Goal: Transaction & Acquisition: Register for event/course

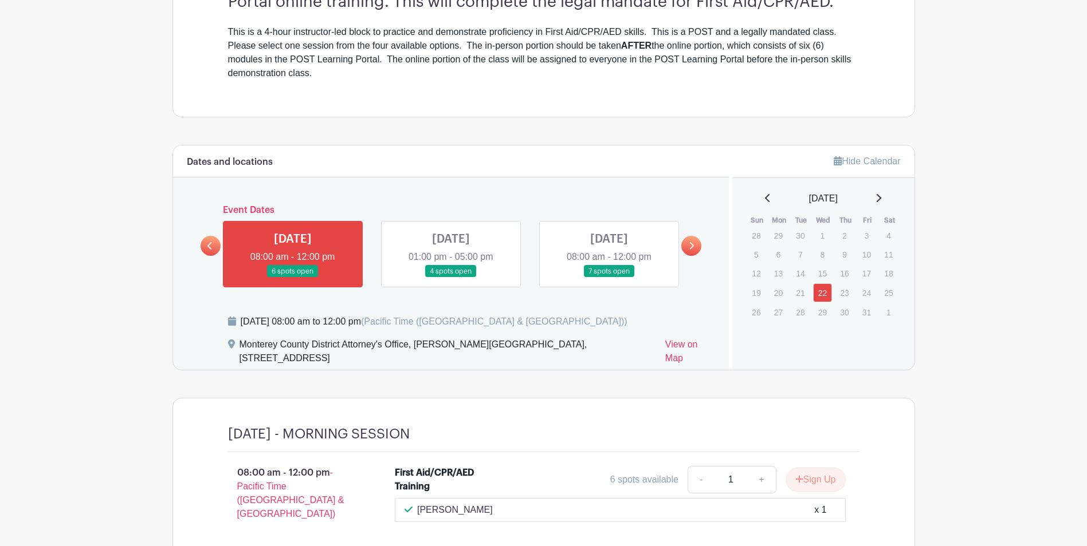
scroll to position [458, 0]
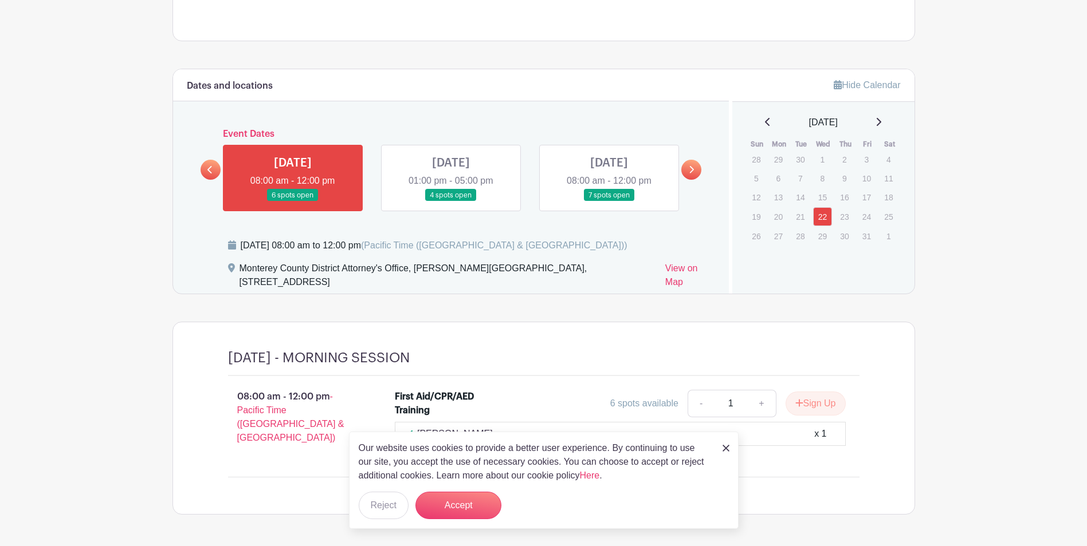
click at [724, 449] on img at bounding box center [725, 448] width 7 height 7
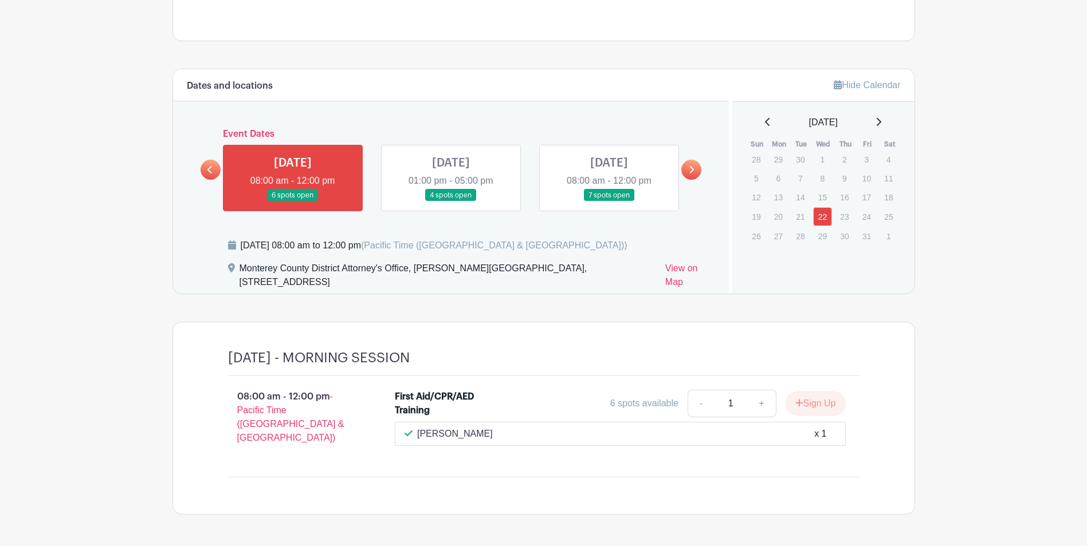
click at [293, 202] on link at bounding box center [293, 202] width 0 height 0
click at [474, 439] on div "[PERSON_NAME] x 1" at bounding box center [619, 434] width 431 height 14
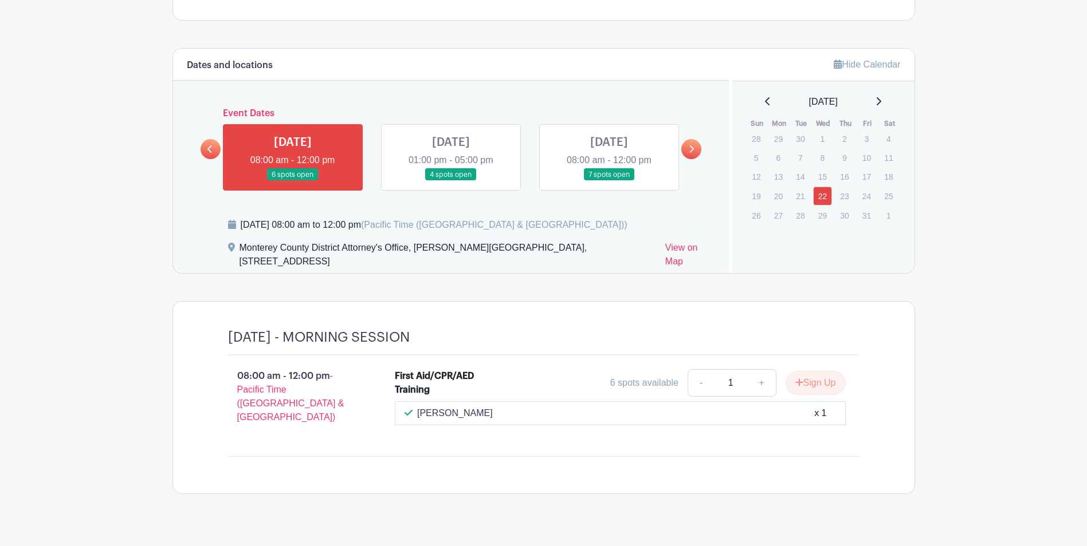
scroll to position [490, 0]
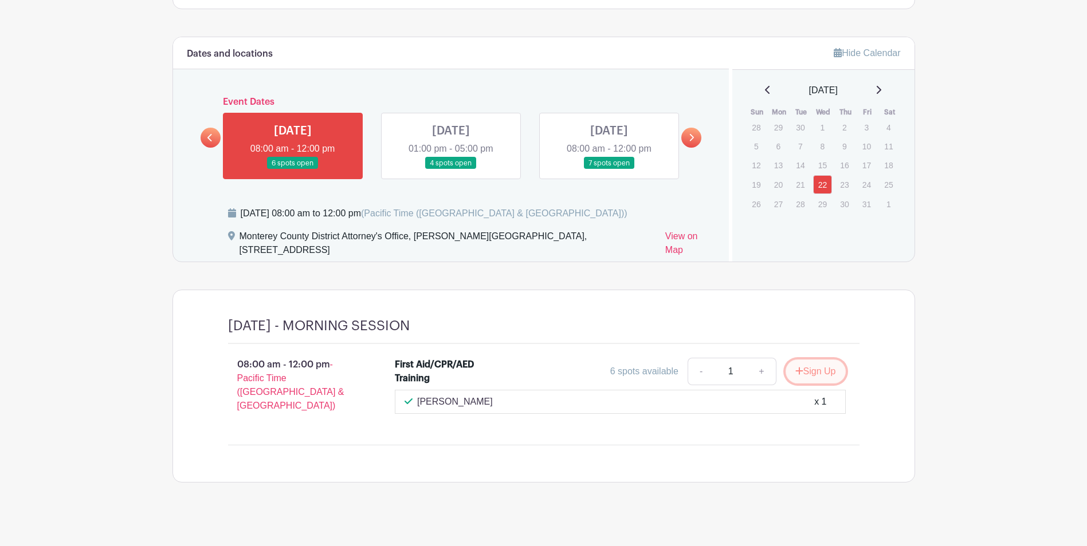
click at [822, 368] on button "Sign Up" at bounding box center [815, 372] width 60 height 24
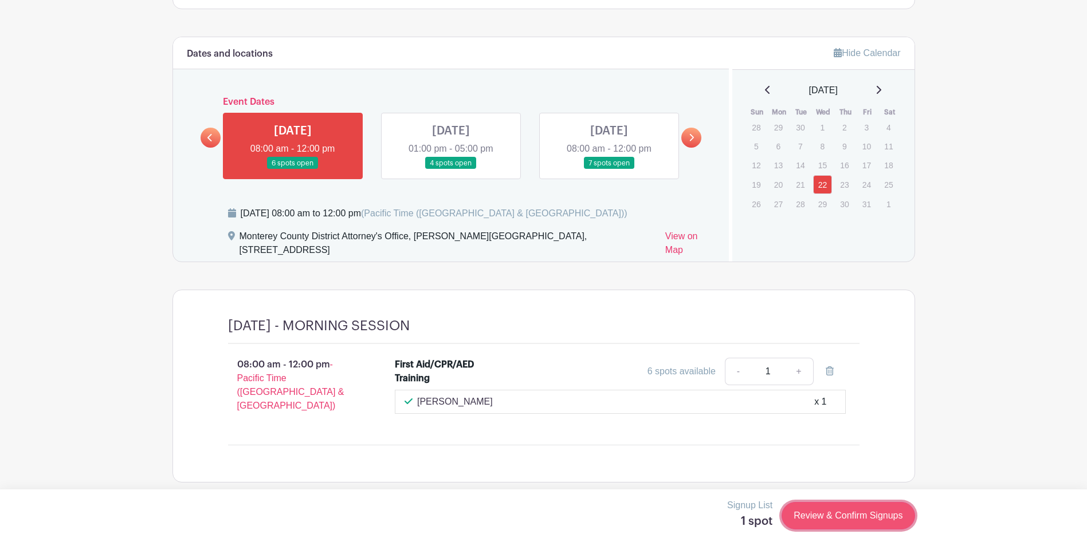
click at [845, 514] on link "Review & Confirm Signups" at bounding box center [847, 515] width 133 height 27
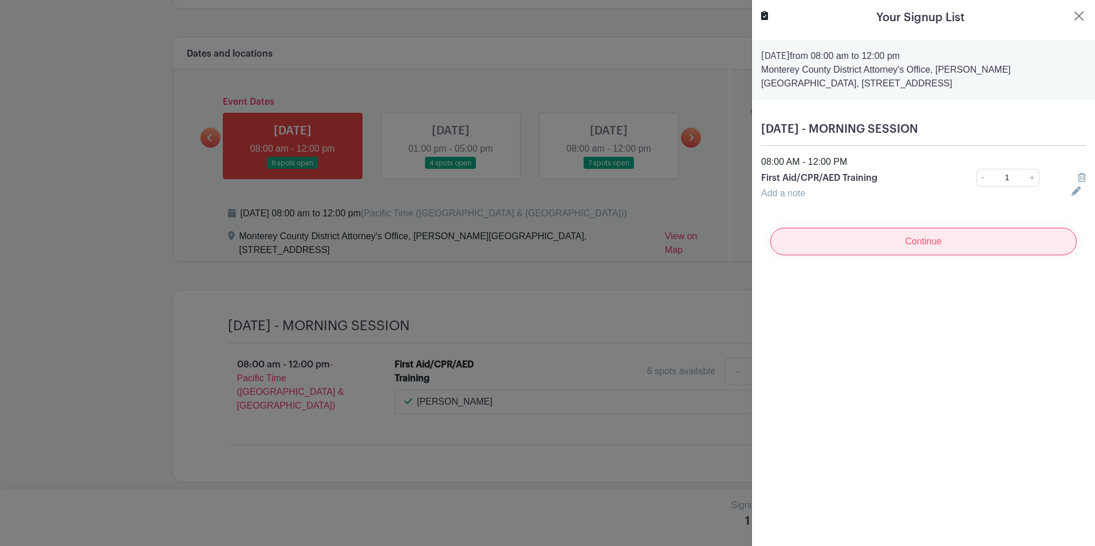
click at [869, 244] on input "Continue" at bounding box center [923, 241] width 306 height 27
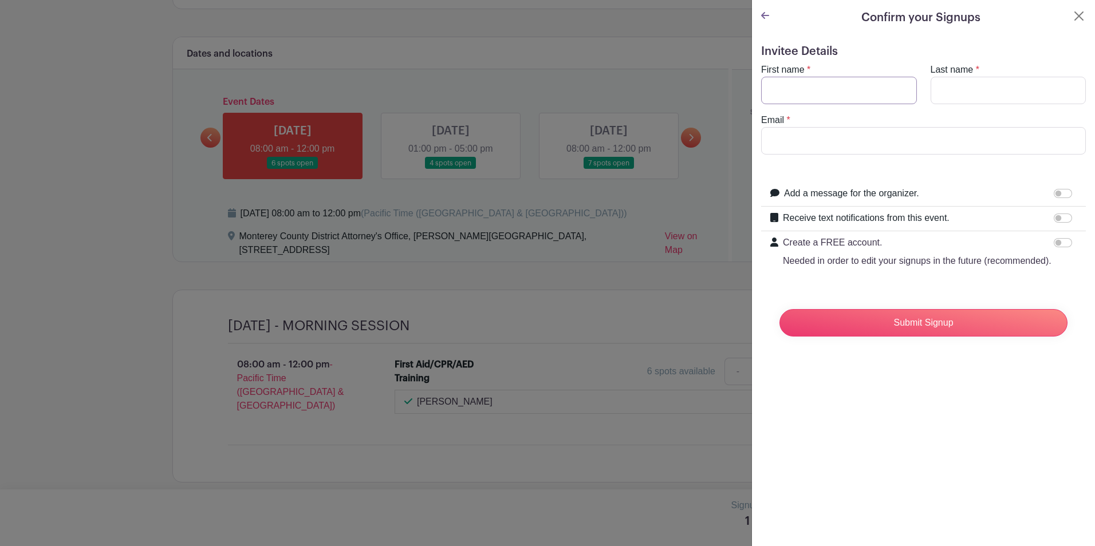
click at [823, 96] on input "First name" at bounding box center [839, 90] width 156 height 27
type input "Daisy"
type input "[PERSON_NAME]"
type input "[EMAIL_ADDRESS][DOMAIN_NAME]"
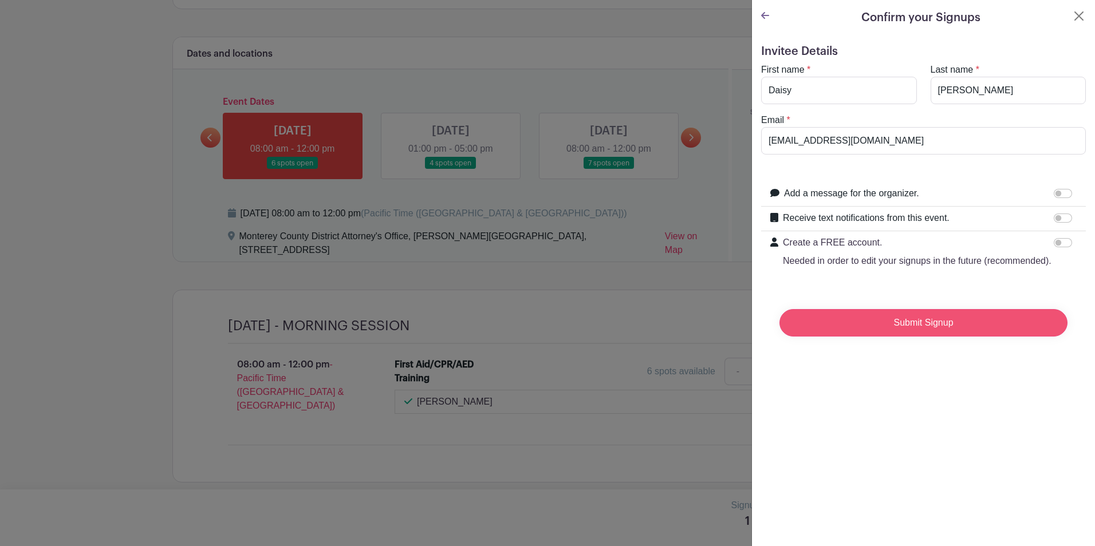
click at [899, 337] on input "Submit Signup" at bounding box center [924, 322] width 288 height 27
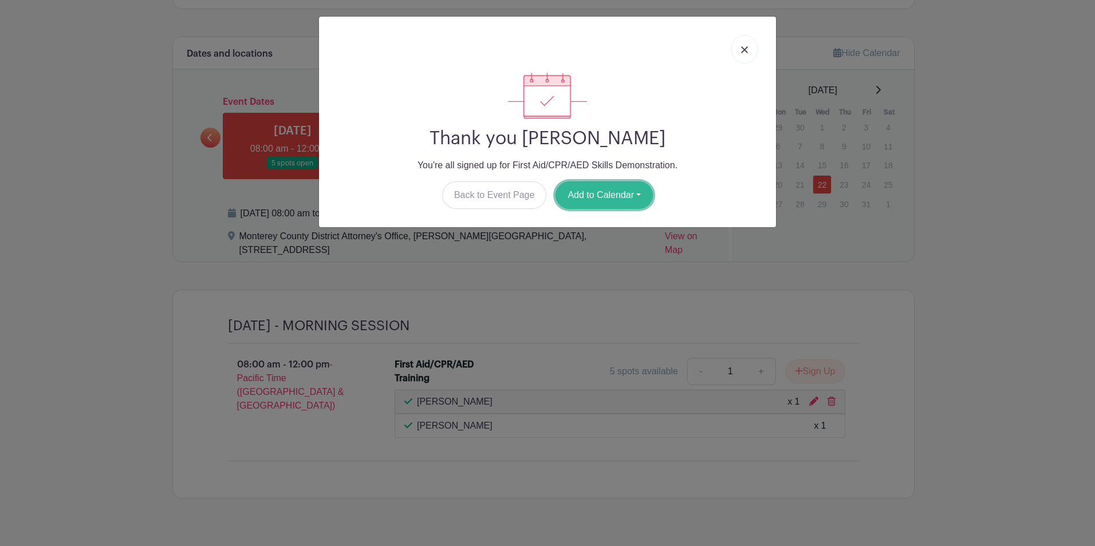
click at [592, 201] on button "Add to Calendar" at bounding box center [604, 195] width 97 height 27
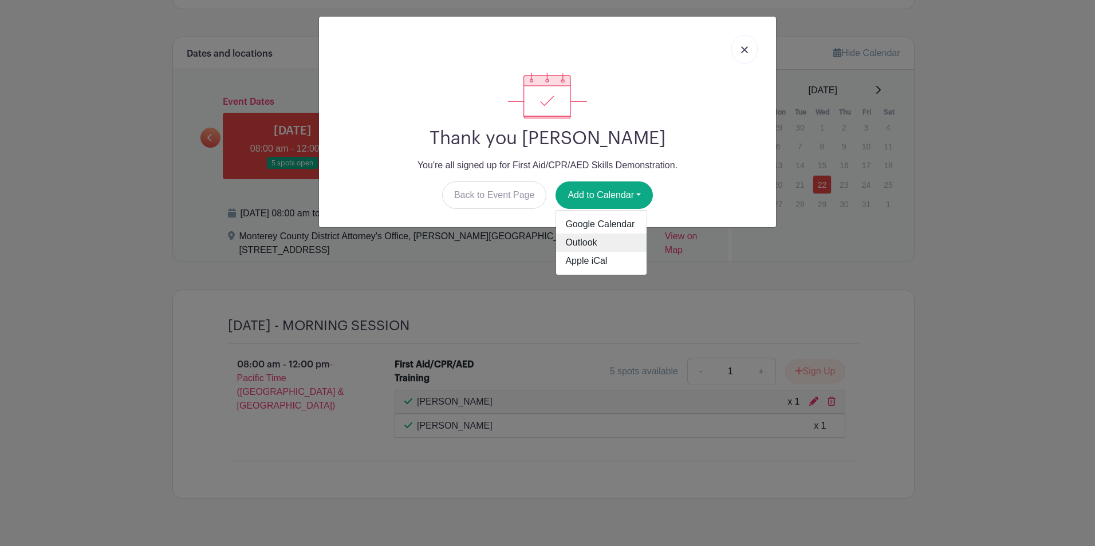
click at [597, 239] on link "Outlook" at bounding box center [601, 243] width 91 height 18
click at [765, 41] on div at bounding box center [547, 49] width 439 height 47
click at [745, 49] on img at bounding box center [744, 49] width 7 height 7
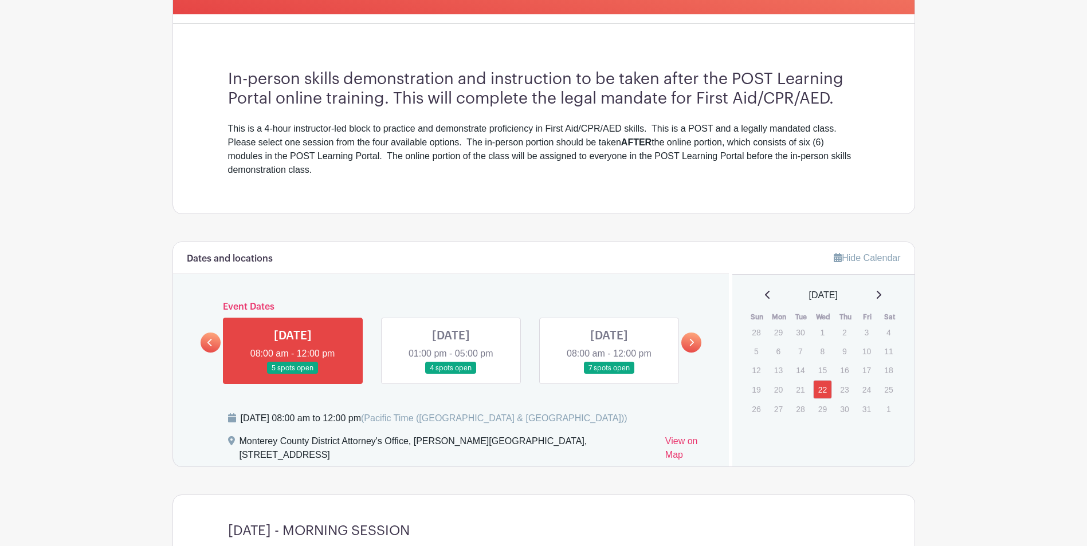
scroll to position [113, 0]
